Goal: Check status: Verify the current state of an ongoing process or item

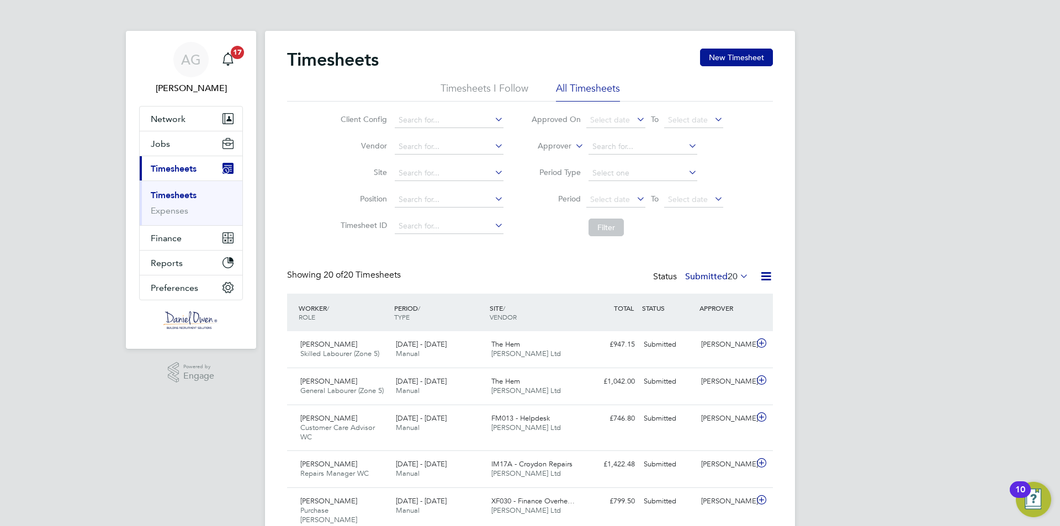
click at [564, 146] on label "Approver" at bounding box center [547, 146] width 50 height 11
click at [558, 157] on li "Worker" at bounding box center [544, 159] width 55 height 14
click at [593, 140] on input at bounding box center [643, 146] width 109 height 15
click at [604, 158] on b "[PERSON_NAME]" at bounding box center [624, 161] width 64 height 9
type input "[PERSON_NAME]"
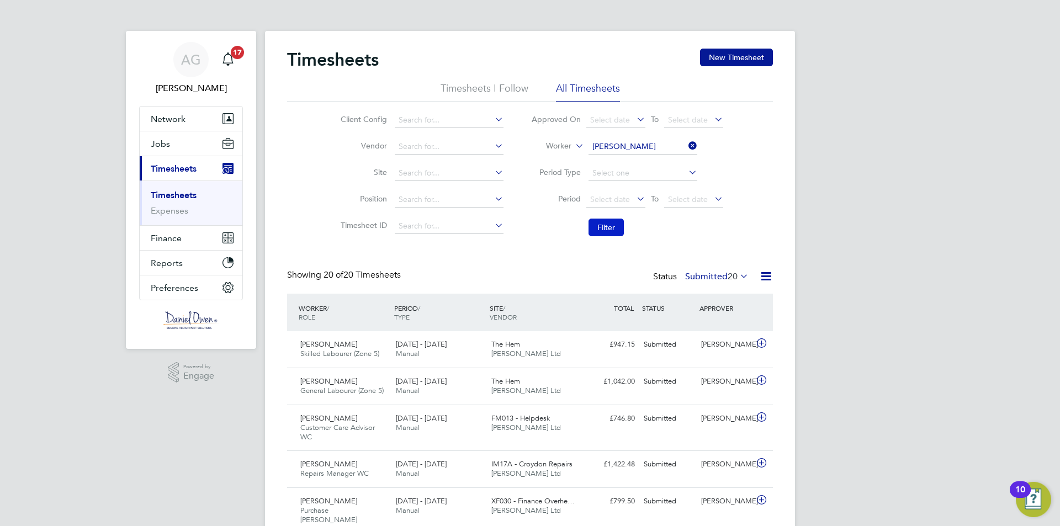
click at [612, 227] on button "Filter" at bounding box center [606, 228] width 35 height 18
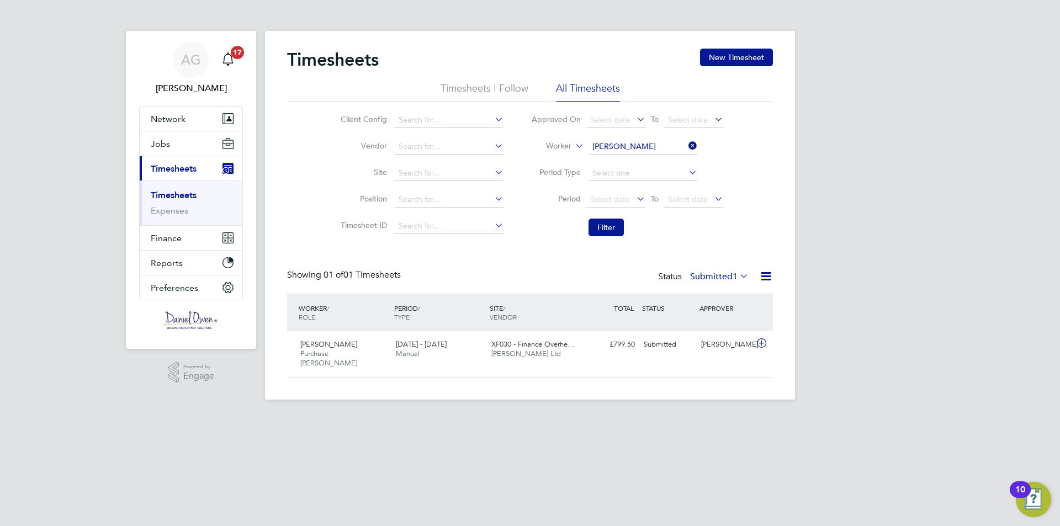
click at [686, 149] on icon at bounding box center [686, 145] width 0 height 15
click at [646, 147] on input at bounding box center [643, 146] width 109 height 15
type input "[PERSON_NAME]"
click at [658, 159] on b "Hayler" at bounding box center [669, 161] width 23 height 9
click at [615, 218] on li "Filter" at bounding box center [627, 227] width 220 height 29
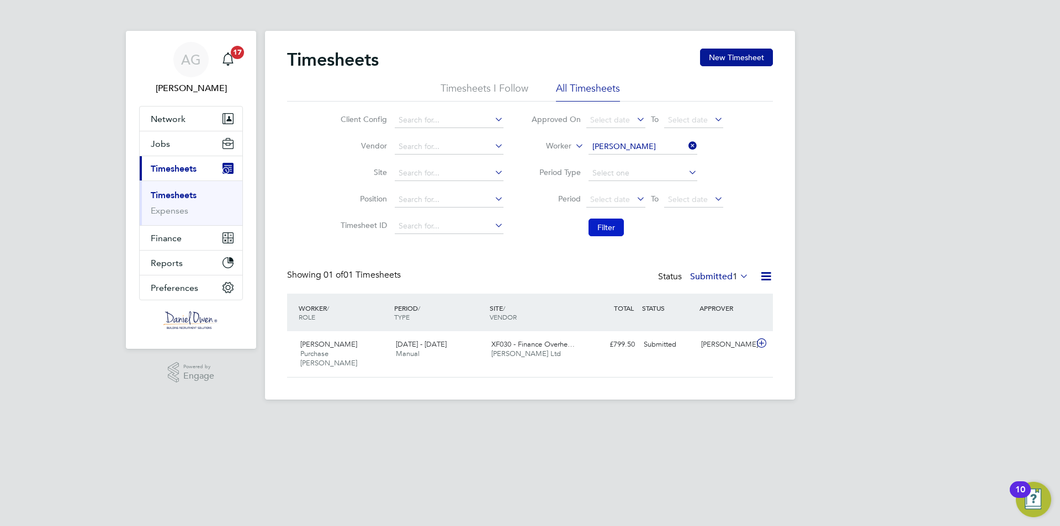
click at [616, 229] on button "Filter" at bounding box center [606, 228] width 35 height 18
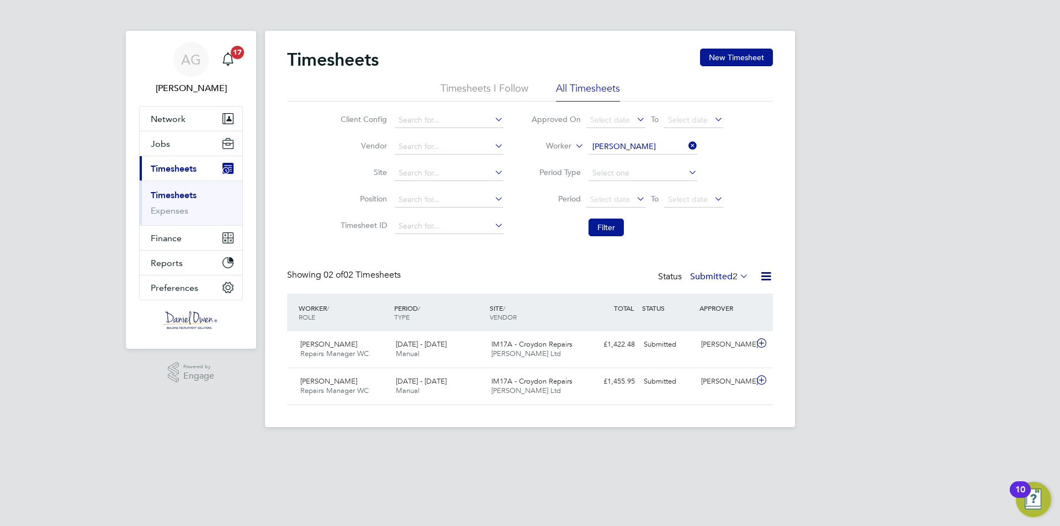
click at [686, 149] on icon at bounding box center [686, 145] width 0 height 15
click at [663, 143] on input at bounding box center [643, 146] width 109 height 15
click at [609, 144] on input at bounding box center [643, 146] width 109 height 15
click at [599, 159] on b "Barine" at bounding box center [603, 161] width 23 height 9
type input "[PERSON_NAME]"
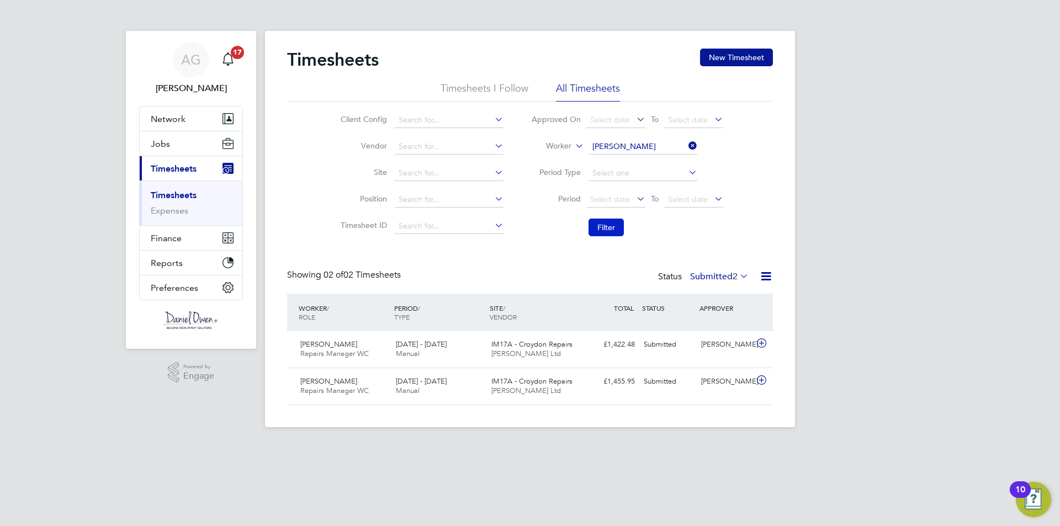
click at [606, 223] on button "Filter" at bounding box center [606, 228] width 35 height 18
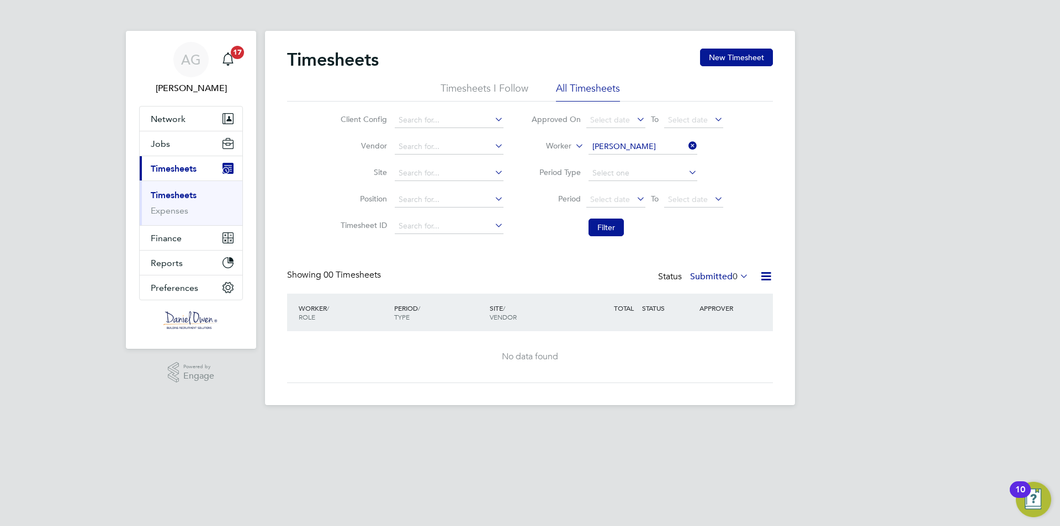
click at [724, 269] on div "Timesheets New Timesheet Timesheets I Follow All Timesheets Client Config Vendo…" at bounding box center [530, 216] width 486 height 335
click at [733, 275] on span "0" at bounding box center [735, 276] width 5 height 11
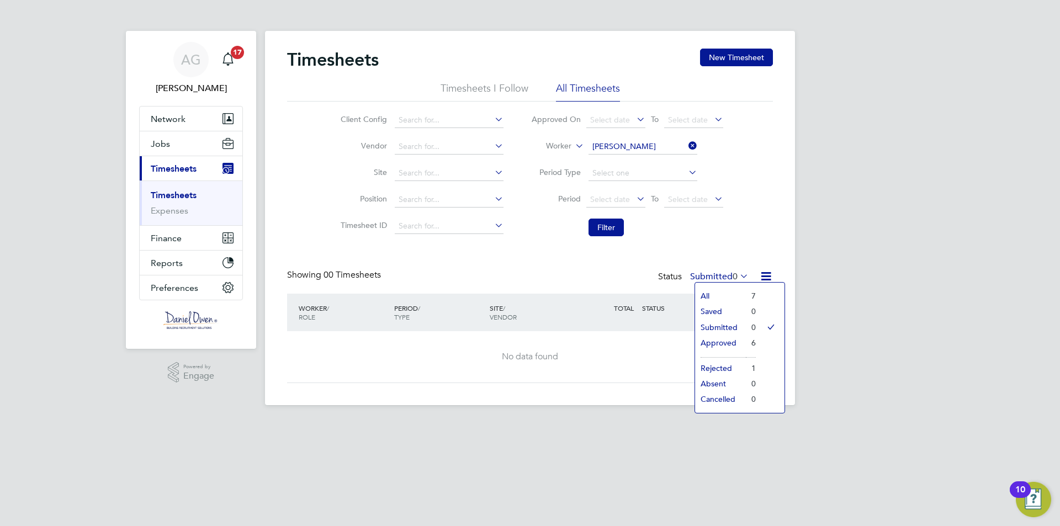
click at [720, 340] on li "Approved" at bounding box center [720, 342] width 51 height 15
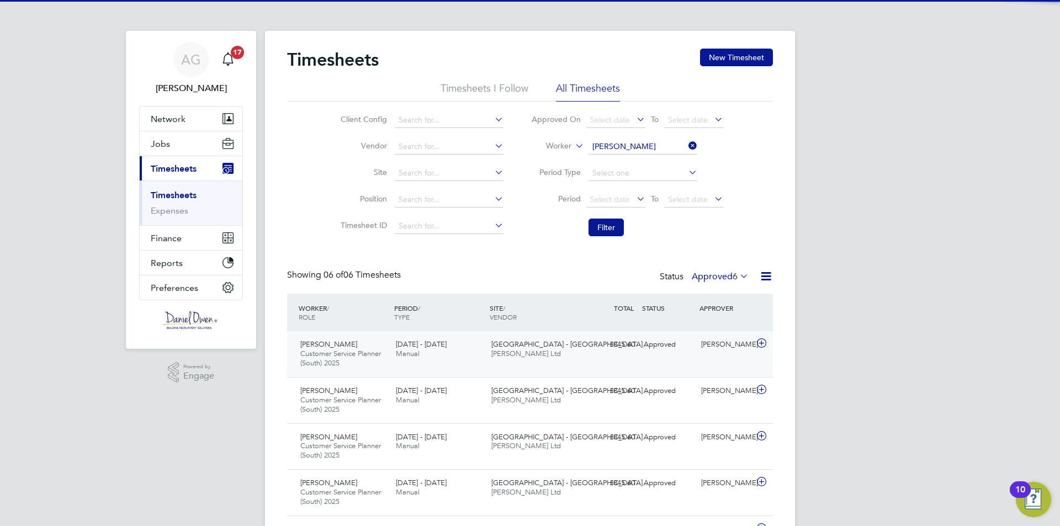
click at [520, 342] on span "[GEOGRAPHIC_DATA] - [GEOGRAPHIC_DATA]…" at bounding box center [570, 344] width 158 height 9
